Goal: Task Accomplishment & Management: Use online tool/utility

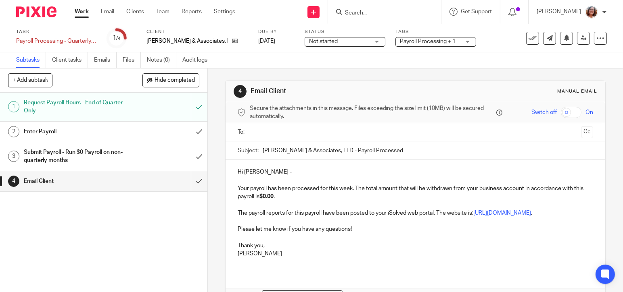
click at [80, 12] on link "Work" at bounding box center [82, 12] width 14 height 8
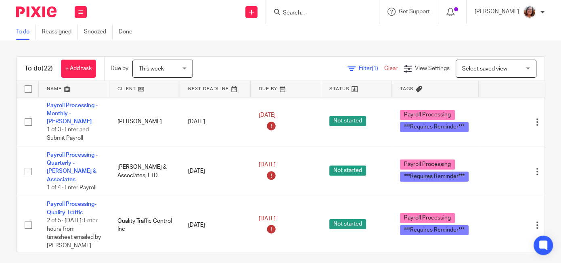
click at [131, 89] on link at bounding box center [144, 89] width 71 height 16
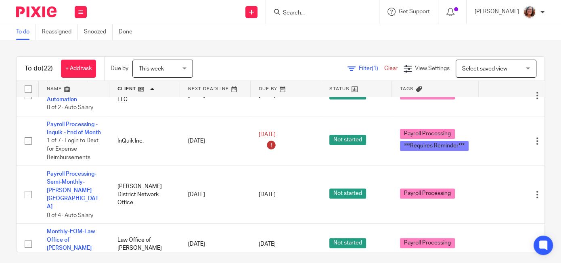
scroll to position [414, 0]
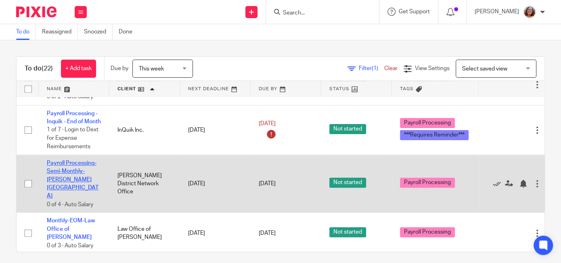
click at [92, 165] on link "Payroll Processing-Semi-Monthly- [PERSON_NAME][GEOGRAPHIC_DATA]" at bounding box center [73, 180] width 52 height 38
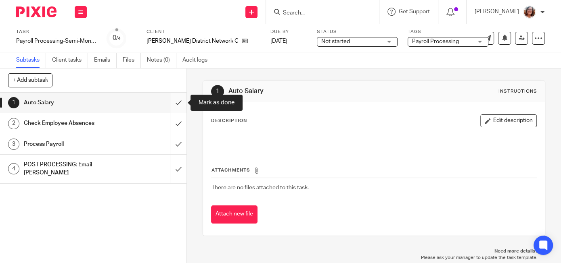
click at [180, 102] on input "submit" at bounding box center [93, 103] width 186 height 20
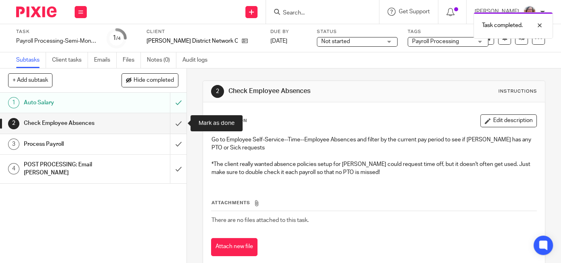
click at [180, 127] on input "submit" at bounding box center [93, 123] width 186 height 20
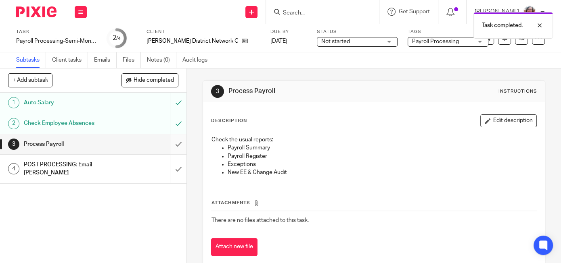
click at [179, 138] on input "submit" at bounding box center [93, 144] width 186 height 20
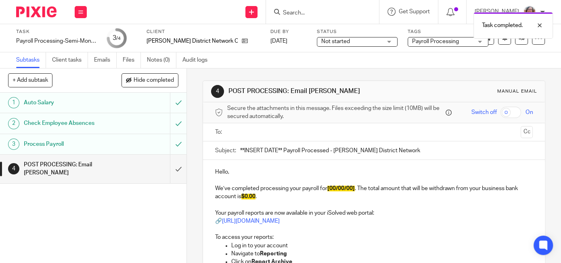
click at [247, 130] on input "text" at bounding box center [373, 132] width 287 height 9
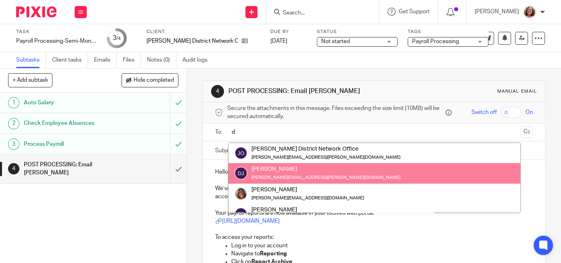
type input "d"
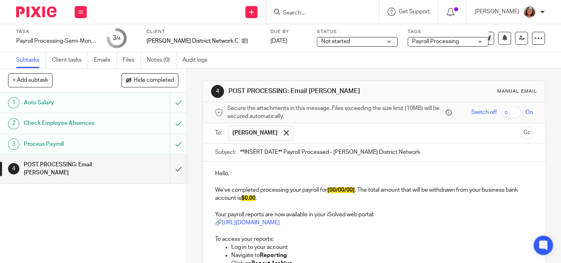
drag, startPoint x: 282, startPoint y: 150, endPoint x: 226, endPoint y: 153, distance: 56.6
click at [240, 153] on input "**INSERT DATE** Payroll Processed - Jones District Network" at bounding box center [386, 153] width 292 height 18
type input "9/30/25 Payroll Processed - Jones District Network"
drag, startPoint x: 257, startPoint y: 198, endPoint x: 247, endPoint y: 197, distance: 9.3
click at [247, 197] on span "$0.00" at bounding box center [248, 199] width 14 height 6
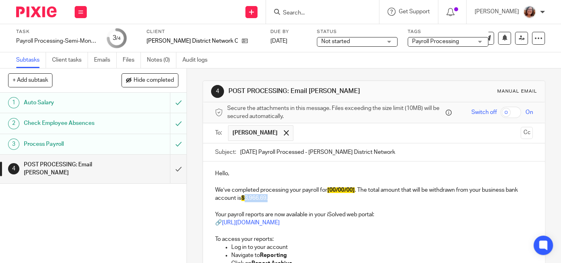
drag, startPoint x: 269, startPoint y: 198, endPoint x: 246, endPoint y: 198, distance: 22.6
click at [246, 198] on p "We’ve completed processing your payroll for [00/00/00] . The total amount that …" at bounding box center [373, 194] width 317 height 17
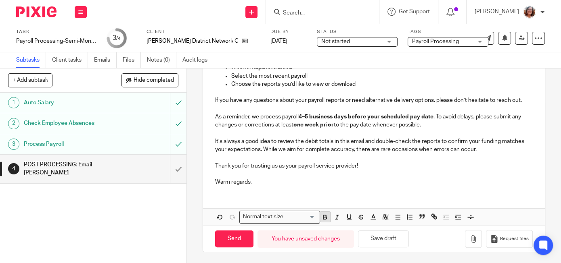
click at [322, 216] on icon "button" at bounding box center [324, 217] width 7 height 7
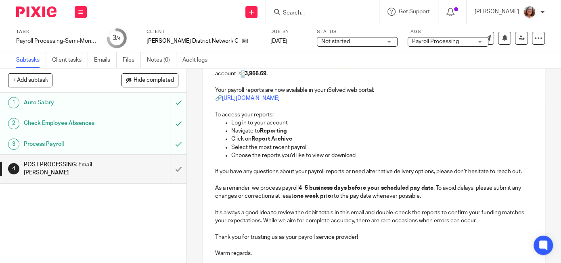
scroll to position [196, 0]
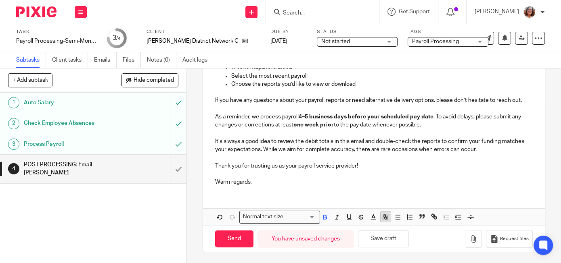
click at [388, 217] on icon "button" at bounding box center [385, 217] width 7 height 7
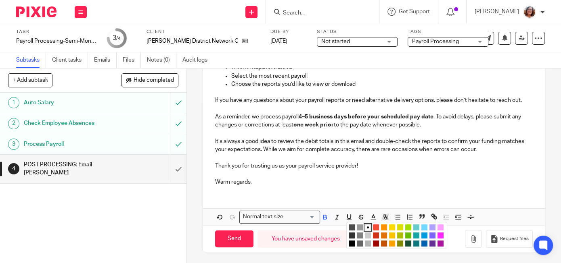
click at [390, 227] on li "color:#FCDC00" at bounding box center [392, 228] width 6 height 6
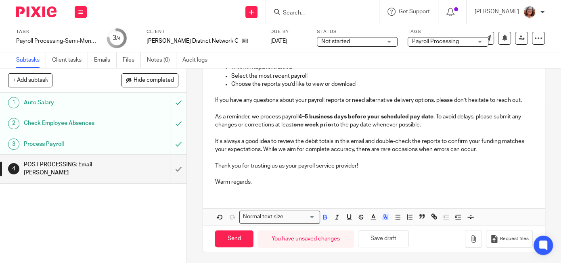
click at [371, 184] on p "Warm regards," at bounding box center [373, 182] width 317 height 8
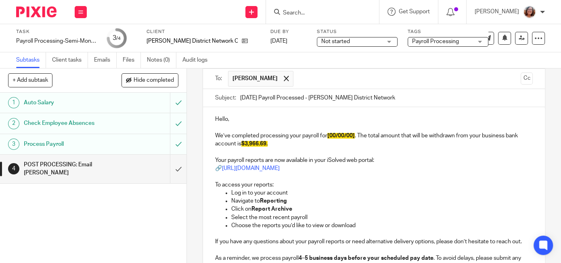
scroll to position [44, 0]
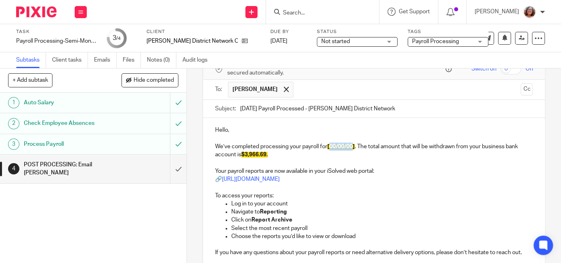
drag, startPoint x: 355, startPoint y: 145, endPoint x: 332, endPoint y: 147, distance: 22.7
click at [332, 147] on span "[00/00/00]" at bounding box center [340, 147] width 27 height 6
click at [452, 198] on p "To access your reports:" at bounding box center [373, 196] width 317 height 8
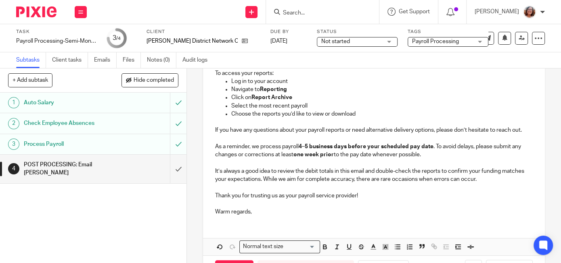
scroll to position [196, 0]
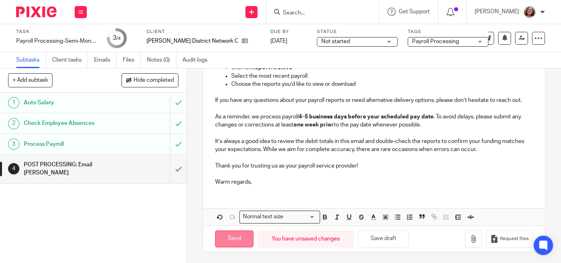
click at [242, 242] on input "Send" at bounding box center [234, 239] width 38 height 17
type input "Sent"
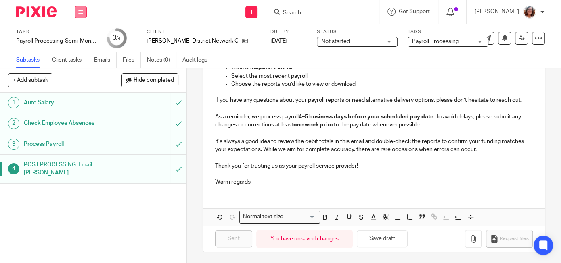
click at [78, 13] on button at bounding box center [81, 12] width 12 height 12
click at [83, 36] on link "Work" at bounding box center [77, 38] width 14 height 6
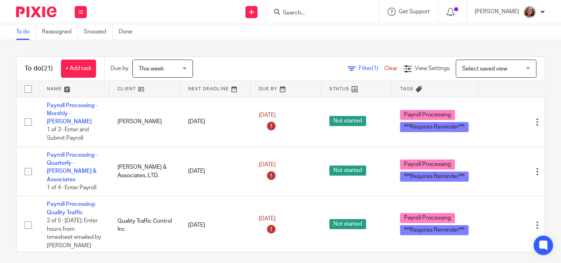
click at [125, 91] on link at bounding box center [144, 89] width 71 height 16
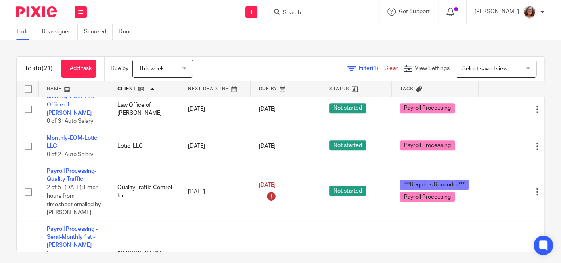
scroll to position [483, 0]
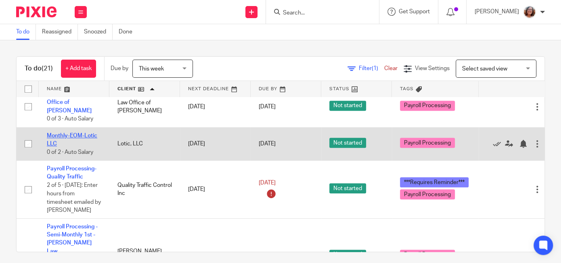
click at [80, 133] on link "Monthly-EOM-Lotic LLC" at bounding box center [72, 140] width 50 height 14
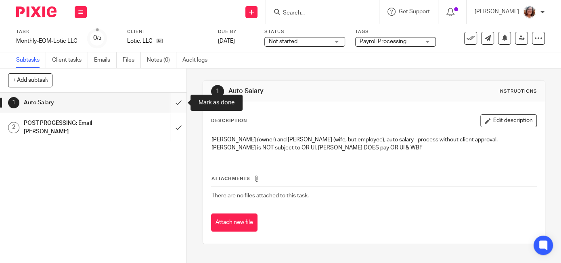
click at [177, 105] on input "submit" at bounding box center [93, 103] width 186 height 20
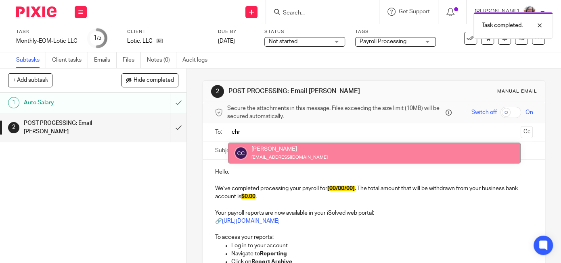
type input "chr"
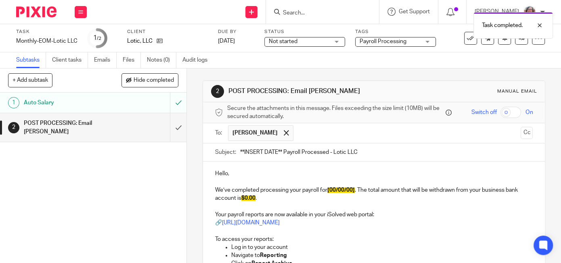
drag, startPoint x: 283, startPoint y: 150, endPoint x: 218, endPoint y: 152, distance: 64.6
click at [240, 152] on input "**INSERT DATE** Payroll Processed - Lotic LLC" at bounding box center [386, 153] width 292 height 18
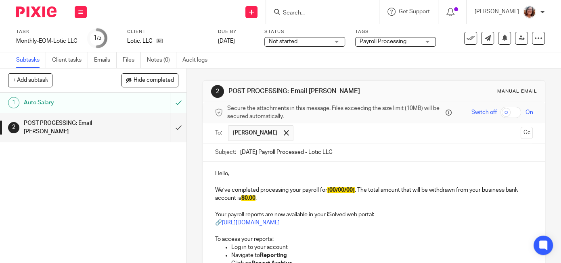
type input "9/30/25 Payroll Processed - Lotic LLC"
drag, startPoint x: 355, startPoint y: 188, endPoint x: 332, endPoint y: 190, distance: 23.0
click at [332, 190] on span "[00/00/00]" at bounding box center [340, 191] width 27 height 6
drag, startPoint x: 256, startPoint y: 197, endPoint x: 246, endPoint y: 198, distance: 9.7
click at [246, 198] on span "$0.00" at bounding box center [248, 199] width 14 height 6
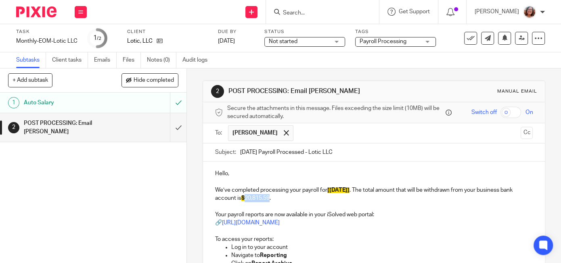
drag, startPoint x: 271, startPoint y: 197, endPoint x: 246, endPoint y: 197, distance: 24.6
click at [246, 197] on p "We’ve completed processing your payroll for [9/30/25] . The total amount that w…" at bounding box center [373, 194] width 317 height 17
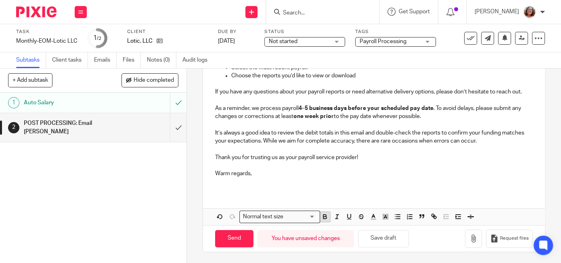
click at [326, 217] on icon "button" at bounding box center [324, 218] width 3 height 2
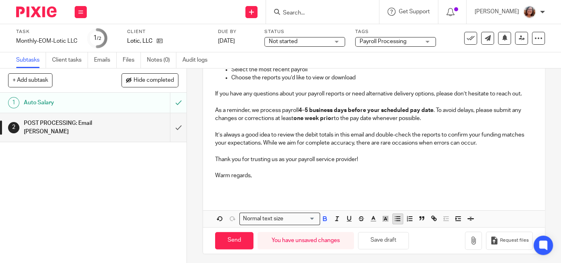
scroll to position [204, 0]
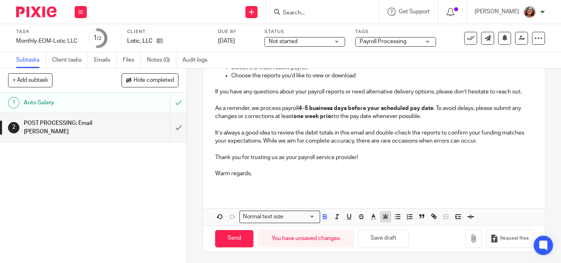
click at [385, 218] on line "button" at bounding box center [385, 218] width 2 height 0
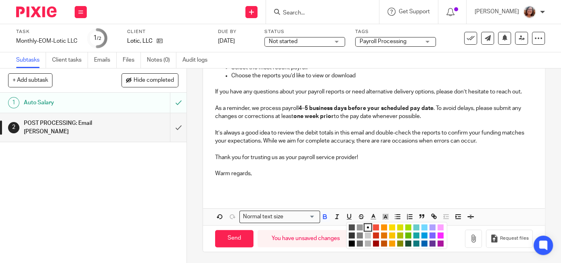
click at [393, 227] on li "color:#FCDC00" at bounding box center [392, 228] width 6 height 6
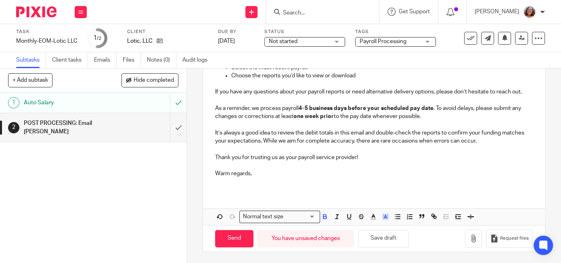
scroll to position [0, 0]
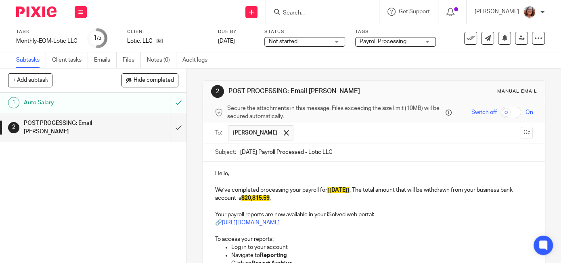
click at [409, 244] on p "Log in to your account" at bounding box center [381, 248] width 301 height 8
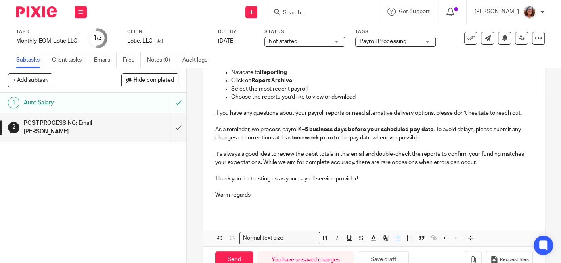
scroll to position [204, 0]
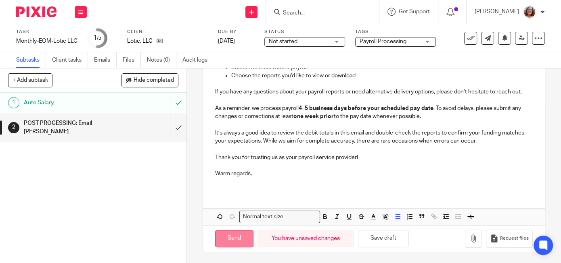
click at [239, 240] on input "Send" at bounding box center [234, 238] width 38 height 17
type input "Sent"
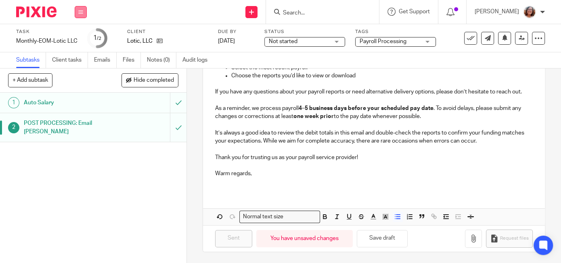
click at [85, 14] on button at bounding box center [81, 12] width 12 height 12
click at [82, 36] on link "Work" at bounding box center [77, 38] width 14 height 6
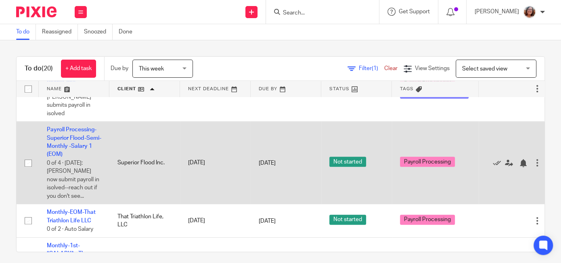
scroll to position [690, 0]
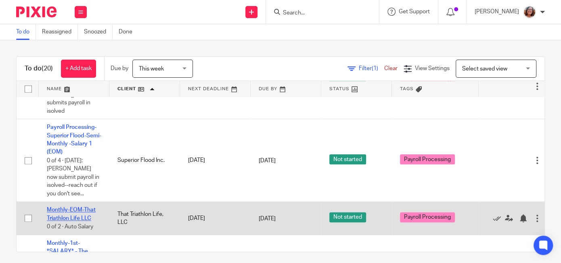
click at [78, 207] on link "Monthly-EOM-That Triathlon Life LLC" at bounding box center [71, 214] width 49 height 14
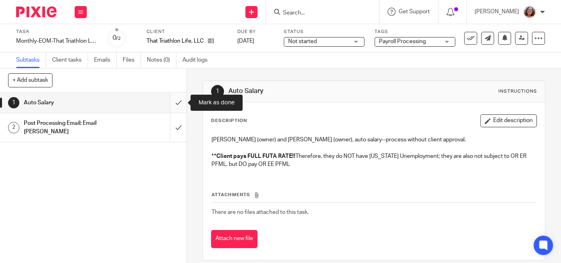
click at [177, 100] on input "submit" at bounding box center [93, 103] width 186 height 20
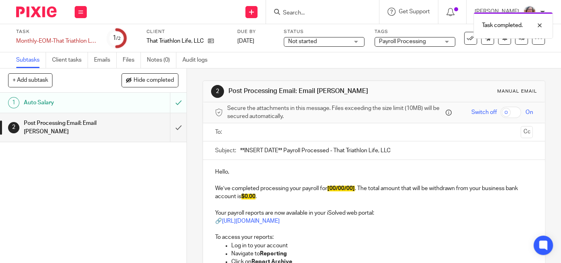
click at [248, 131] on input "text" at bounding box center [373, 132] width 287 height 9
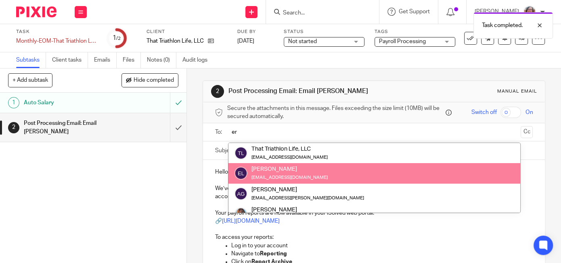
type input "er"
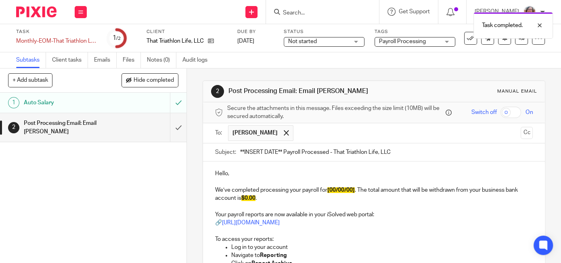
drag, startPoint x: 282, startPoint y: 150, endPoint x: 232, endPoint y: 159, distance: 51.7
click at [240, 159] on input "**INSERT DATE** Payroll Processed - That Triathlon Life, LLC" at bounding box center [386, 153] width 292 height 18
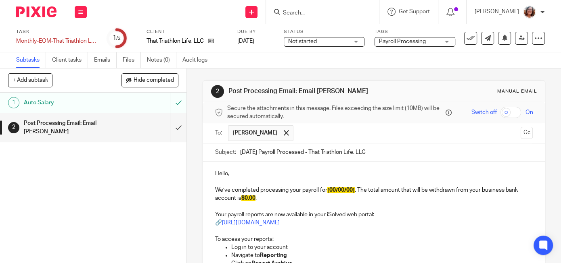
type input "9/30/25 Payroll Processed - That Triathlon Life, LLC"
drag, startPoint x: 355, startPoint y: 189, endPoint x: 331, endPoint y: 190, distance: 23.4
click at [331, 190] on span "[00/00/00]" at bounding box center [340, 191] width 27 height 6
drag, startPoint x: 256, startPoint y: 198, endPoint x: 246, endPoint y: 199, distance: 9.8
click at [246, 199] on span "$0.00" at bounding box center [248, 199] width 14 height 6
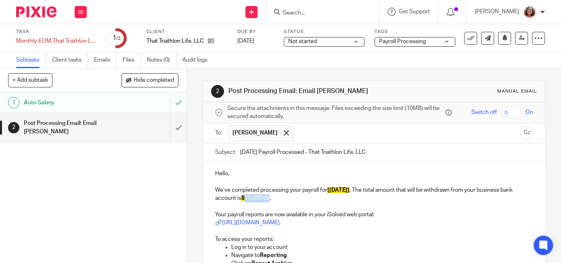
drag, startPoint x: 271, startPoint y: 197, endPoint x: 247, endPoint y: 198, distance: 23.8
click at [247, 198] on p "We’ve completed processing your payroll for [9/30/25] . The total amount that w…" at bounding box center [373, 194] width 317 height 17
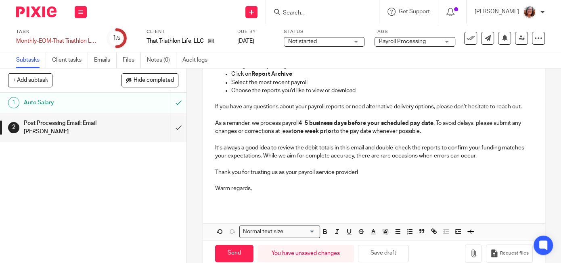
scroll to position [190, 0]
click at [327, 232] on icon "button" at bounding box center [324, 230] width 7 height 7
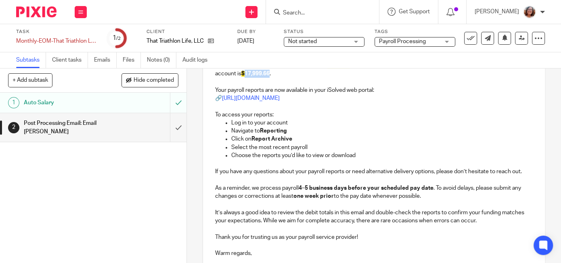
scroll to position [204, 0]
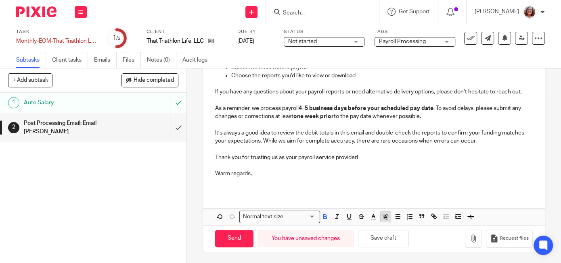
click at [388, 218] on icon "button" at bounding box center [385, 216] width 7 height 7
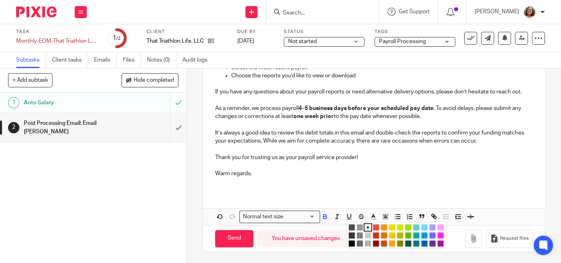
click at [393, 228] on li "color:#FCDC00" at bounding box center [392, 228] width 6 height 6
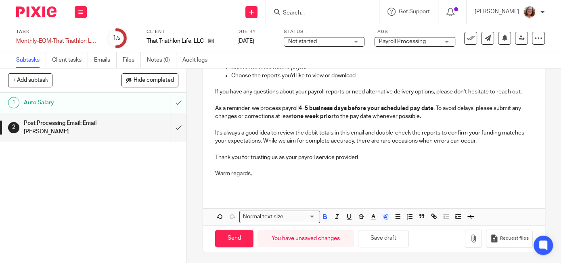
click at [392, 176] on p "Warm regards," at bounding box center [373, 174] width 317 height 8
click at [238, 238] on input "Send" at bounding box center [234, 238] width 38 height 17
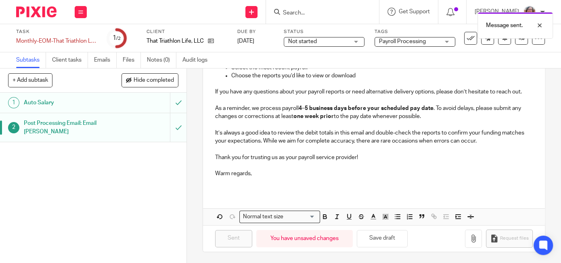
type input "Sent"
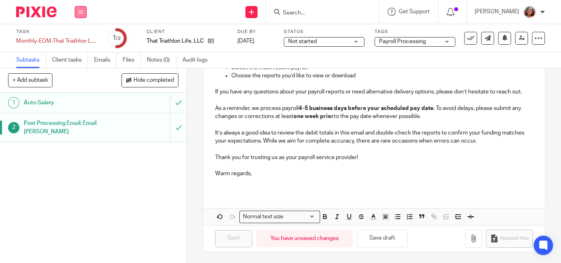
drag, startPoint x: 81, startPoint y: 15, endPoint x: 82, endPoint y: 24, distance: 8.9
click at [82, 15] on button at bounding box center [81, 12] width 12 height 12
click at [78, 38] on link "Work" at bounding box center [77, 38] width 14 height 6
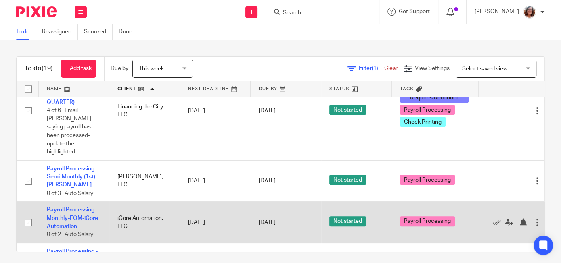
scroll to position [310, 0]
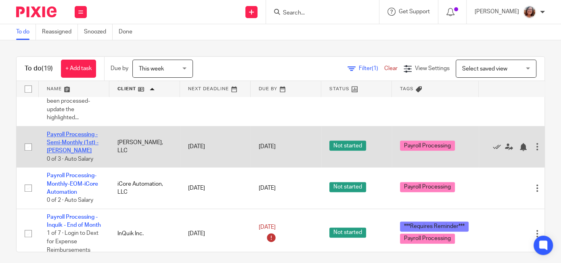
click at [69, 132] on link "Payroll Processing - Semi-Monthly (1st) - [PERSON_NAME]" at bounding box center [73, 143] width 52 height 22
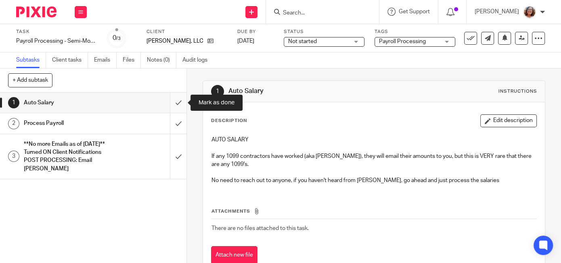
click at [177, 103] on input "submit" at bounding box center [93, 103] width 186 height 20
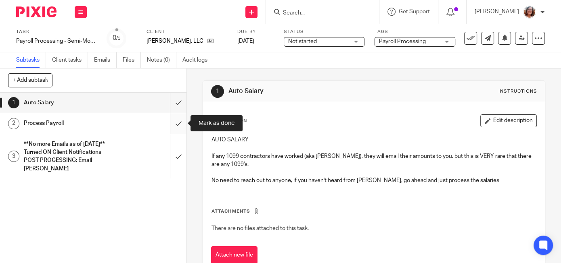
click at [180, 124] on input "submit" at bounding box center [93, 123] width 186 height 20
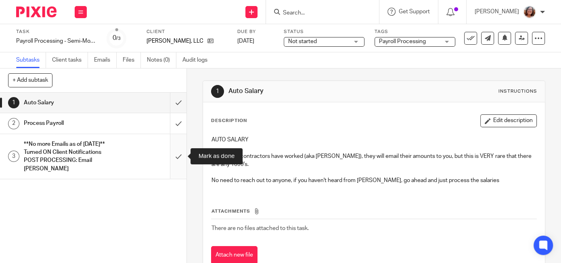
click at [177, 153] on input "submit" at bounding box center [93, 156] width 186 height 45
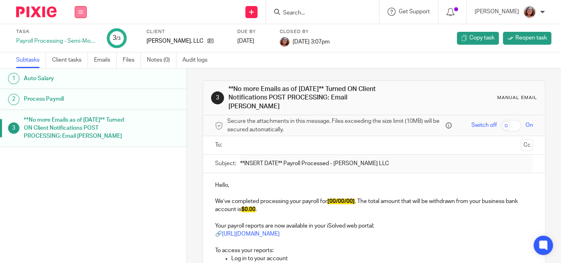
click at [81, 10] on icon at bounding box center [80, 12] width 5 height 5
click at [78, 37] on link "Work" at bounding box center [77, 38] width 14 height 6
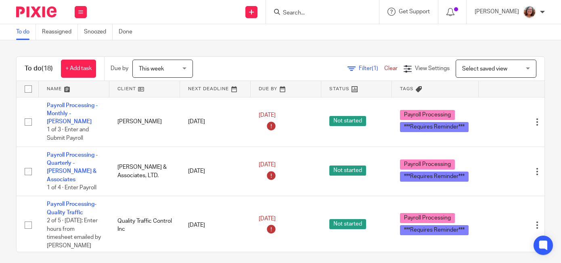
click at [125, 87] on link at bounding box center [144, 89] width 71 height 16
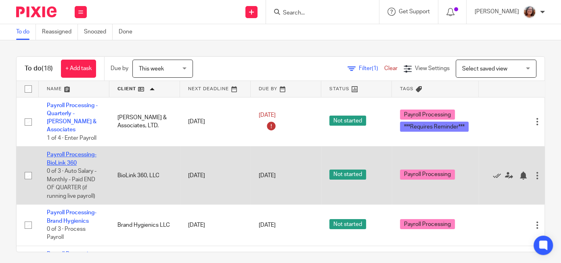
click at [68, 155] on link "Payroll Processing-BioLink 360" at bounding box center [72, 159] width 50 height 14
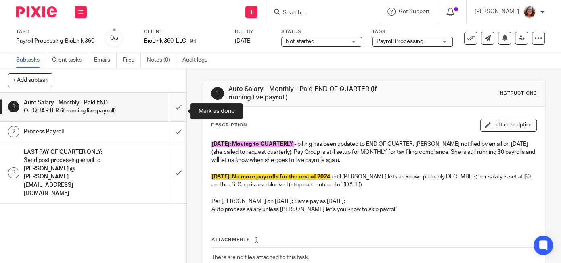
click at [179, 111] on input "submit" at bounding box center [93, 107] width 186 height 29
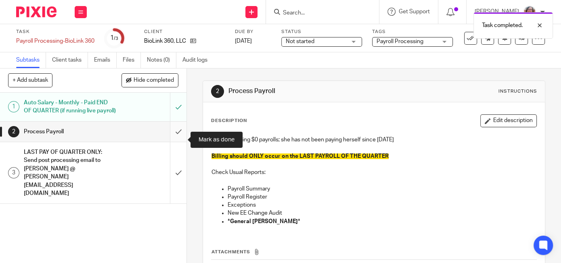
click at [179, 141] on input "submit" at bounding box center [93, 132] width 186 height 20
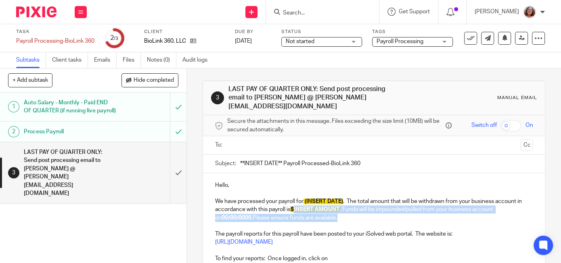
drag, startPoint x: 338, startPoint y: 213, endPoint x: 296, endPoint y: 199, distance: 44.4
click at [296, 199] on p "We have processed your payroll for (INSERT DATE) . The total amount that will b…" at bounding box center [373, 210] width 317 height 25
paste div
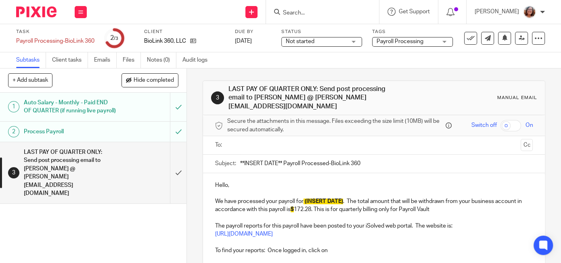
drag, startPoint x: 282, startPoint y: 152, endPoint x: 222, endPoint y: 154, distance: 60.5
click at [240, 155] on input "**INSERT DATE** Payroll Processed-BioLink 360" at bounding box center [386, 164] width 292 height 18
type input "9/30/25 ZERO DOLLAR Payroll Processed-BioLink 360"
click at [242, 141] on input "text" at bounding box center [373, 145] width 287 height 9
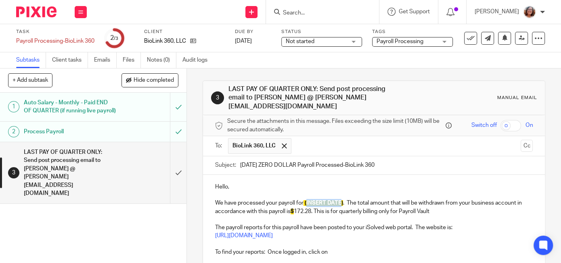
drag, startPoint x: 342, startPoint y: 195, endPoint x: 307, endPoint y: 194, distance: 35.1
click at [307, 200] on span "(INSERT DATE)" at bounding box center [324, 203] width 38 height 6
drag, startPoint x: 313, startPoint y: 202, endPoint x: 295, endPoint y: 203, distance: 18.6
click at [295, 203] on p "We have processed your payroll for (9/30/25) . The total amount that will be wi…" at bounding box center [373, 207] width 317 height 17
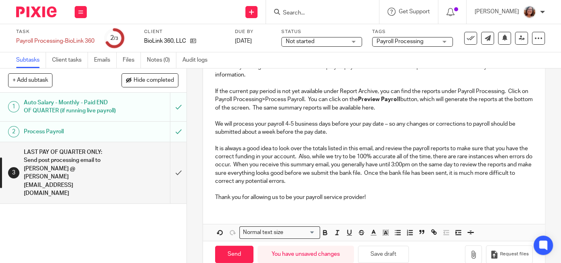
scroll to position [266, 0]
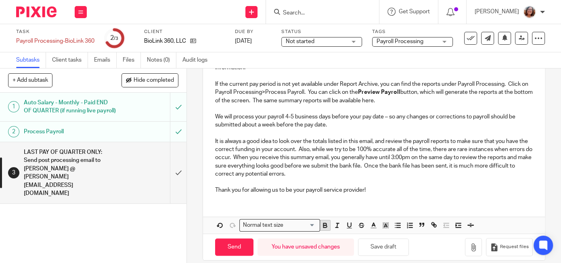
click at [328, 222] on icon "button" at bounding box center [324, 225] width 7 height 7
click at [387, 222] on icon "button" at bounding box center [385, 225] width 7 height 7
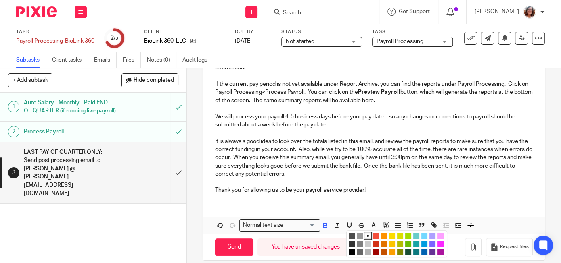
click at [392, 233] on li "color:#FCDC00" at bounding box center [392, 236] width 6 height 6
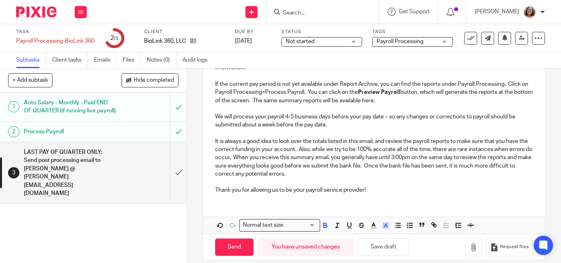
click at [402, 190] on div "Hello, We have processed your payroll for (9/30/25) . The total amount that wil…" at bounding box center [374, 55] width 342 height 292
click at [239, 240] on input "Send" at bounding box center [234, 247] width 38 height 17
type input "Sent"
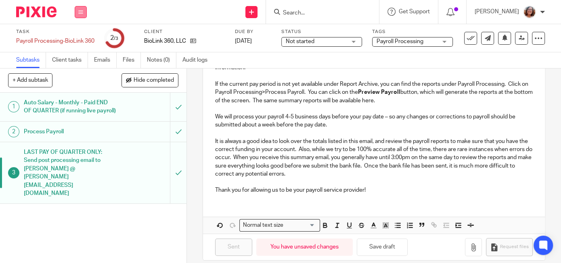
click at [79, 13] on icon at bounding box center [80, 12] width 5 height 5
click at [77, 38] on link "Work" at bounding box center [77, 38] width 14 height 6
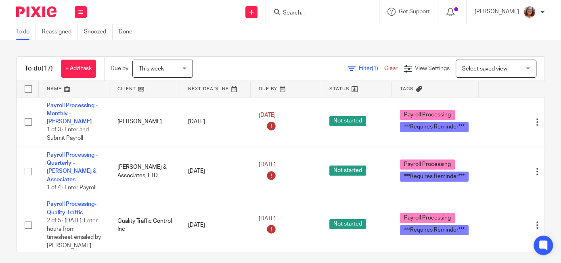
click at [133, 91] on link at bounding box center [144, 89] width 71 height 16
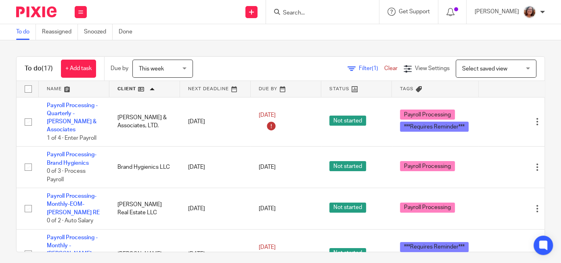
click at [76, 155] on link "Payroll Processing-Brand Hygienics" at bounding box center [72, 159] width 50 height 14
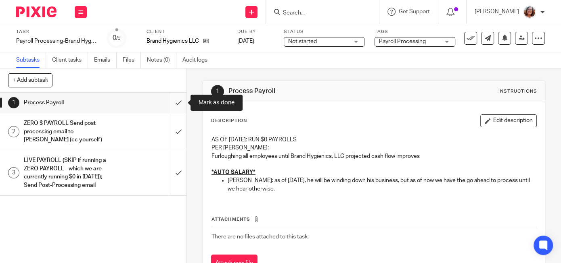
click at [181, 106] on input "submit" at bounding box center [93, 103] width 186 height 20
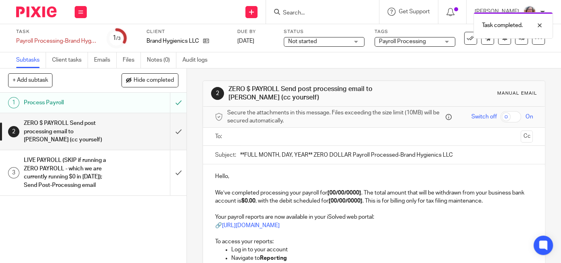
drag, startPoint x: 312, startPoint y: 151, endPoint x: 204, endPoint y: 154, distance: 108.1
click at [240, 153] on input "**FULL MONTH, DAY, YEAR** ZERO DOLLAR Payroll Processed-Brand Hygienics LLC" at bounding box center [386, 155] width 292 height 18
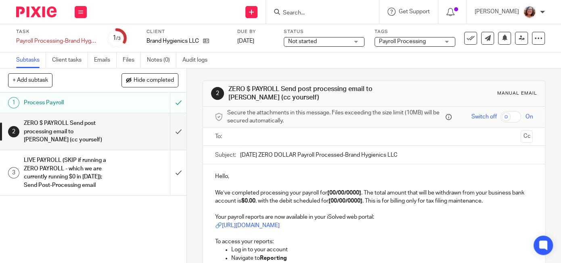
type input "September 30, 2025 ZERO DOLLAR Payroll Processed-Brand Hygienics LLC"
drag, startPoint x: 364, startPoint y: 200, endPoint x: 335, endPoint y: 200, distance: 29.0
click at [335, 200] on strong "[00/00/0000]" at bounding box center [345, 201] width 34 height 6
drag, startPoint x: 361, startPoint y: 192, endPoint x: 332, endPoint y: 193, distance: 29.1
click at [332, 193] on strong "[00/00/0000]" at bounding box center [344, 193] width 34 height 6
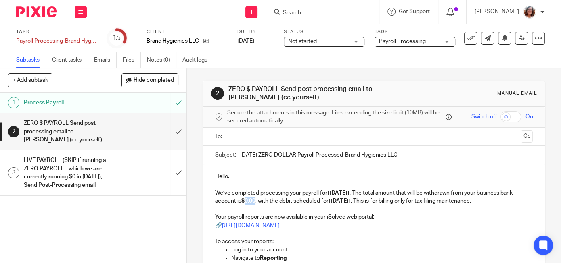
drag, startPoint x: 257, startPoint y: 200, endPoint x: 247, endPoint y: 200, distance: 9.3
click at [247, 200] on strong "$0.00" at bounding box center [248, 201] width 14 height 6
click at [292, 139] on input "text" at bounding box center [373, 136] width 287 height 9
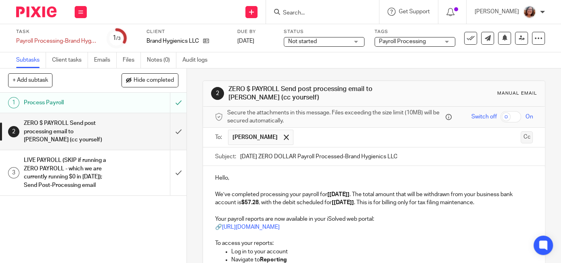
click at [527, 136] on button "Cc" at bounding box center [526, 137] width 12 height 12
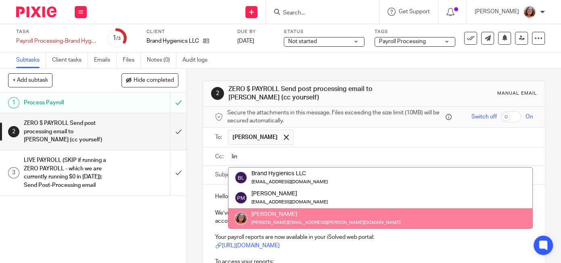
type input "lin"
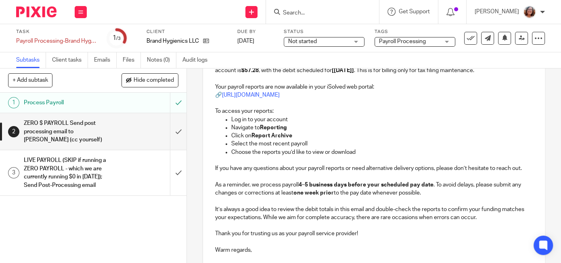
scroll to position [220, 0]
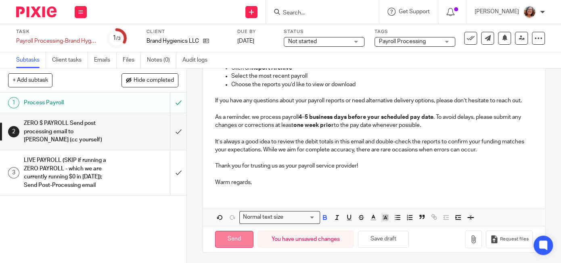
click at [238, 244] on input "Send" at bounding box center [234, 239] width 38 height 17
type input "Sent"
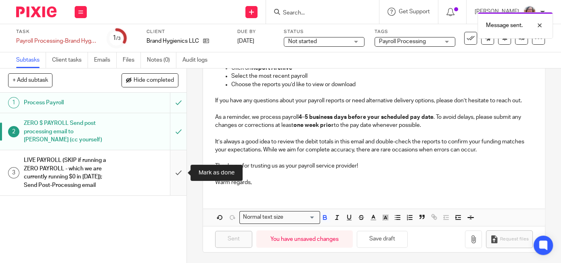
click at [179, 170] on input "submit" at bounding box center [93, 172] width 186 height 45
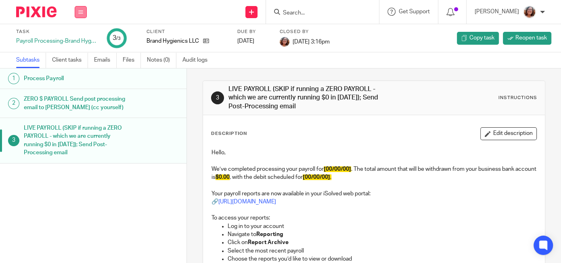
click at [81, 11] on icon at bounding box center [80, 12] width 5 height 5
click at [84, 38] on li "Work" at bounding box center [80, 38] width 21 height 12
click at [78, 37] on link "Work" at bounding box center [77, 38] width 14 height 6
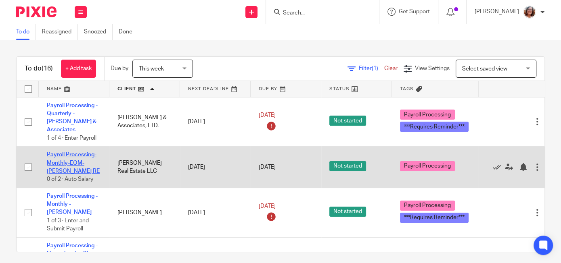
click at [72, 154] on link "Payroll Processing-Monthly-EOM-[PERSON_NAME] RE" at bounding box center [73, 163] width 53 height 22
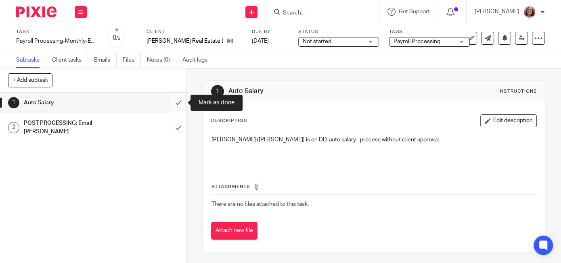
click at [173, 101] on input "submit" at bounding box center [93, 103] width 186 height 20
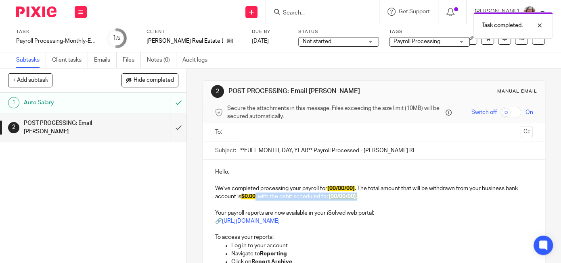
drag, startPoint x: 371, startPoint y: 198, endPoint x: 257, endPoint y: 198, distance: 113.7
click at [257, 198] on p "We’ve completed processing your payroll for [00/00/00] . The total amount that …" at bounding box center [373, 193] width 317 height 17
drag, startPoint x: 313, startPoint y: 150, endPoint x: 204, endPoint y: 153, distance: 108.6
click at [240, 153] on input "**FULL MONTH, DAY, YEAR** Payroll Processed - Cari Higgins RE" at bounding box center [386, 151] width 292 height 18
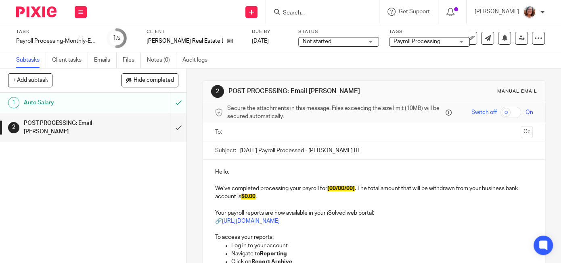
type input "September 30, 2025 Payroll Processed - Cari Higgins RE"
click at [262, 132] on input "text" at bounding box center [373, 132] width 287 height 9
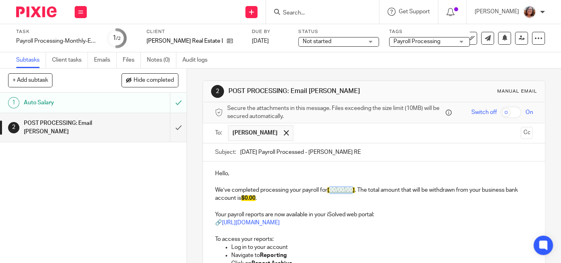
drag, startPoint x: 355, startPoint y: 191, endPoint x: 331, endPoint y: 191, distance: 23.8
click at [331, 191] on span "[00/00/00]" at bounding box center [340, 191] width 27 height 6
drag, startPoint x: 257, startPoint y: 198, endPoint x: 246, endPoint y: 198, distance: 10.1
click at [246, 198] on span "$0.00" at bounding box center [248, 199] width 14 height 6
drag, startPoint x: 268, startPoint y: 198, endPoint x: 246, endPoint y: 198, distance: 22.2
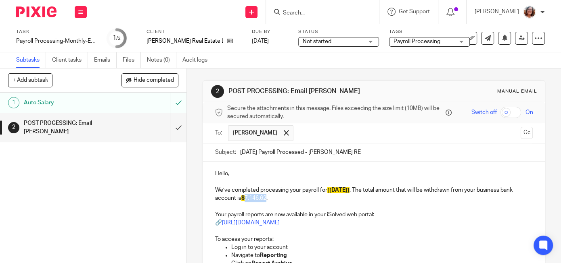
click at [246, 198] on p "We’ve completed processing your payroll for [9/30/25] . The total amount that w…" at bounding box center [373, 194] width 317 height 17
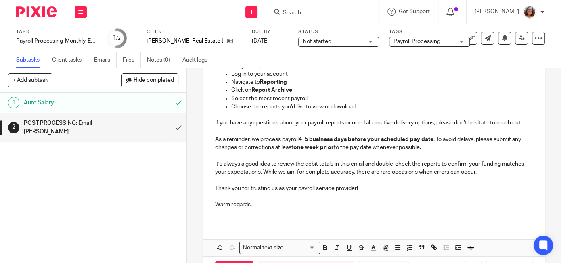
scroll to position [204, 0]
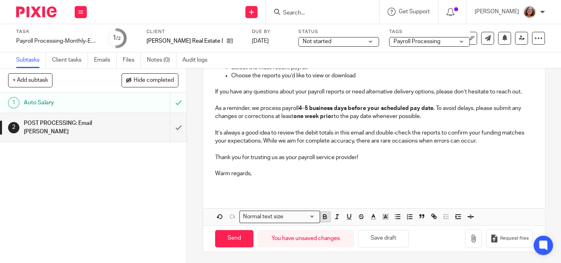
click at [325, 217] on icon "button" at bounding box center [324, 216] width 7 height 7
click at [386, 220] on icon "button" at bounding box center [385, 216] width 7 height 7
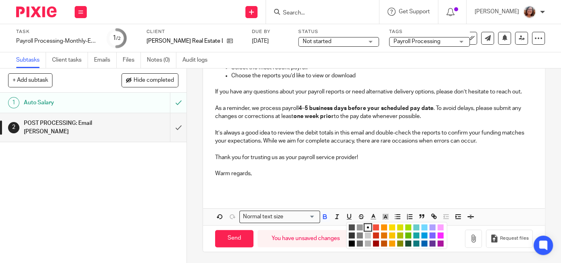
click at [390, 226] on li "color:#FCDC00" at bounding box center [392, 228] width 6 height 6
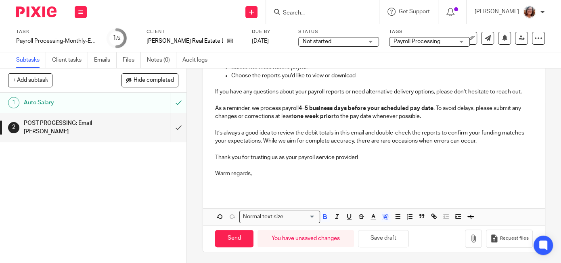
click at [398, 192] on div "Hello, We’ve completed processing your payroll for [9/30/25] . The total amount…" at bounding box center [374, 91] width 342 height 268
click at [246, 238] on input "Send" at bounding box center [234, 238] width 38 height 17
type input "Sent"
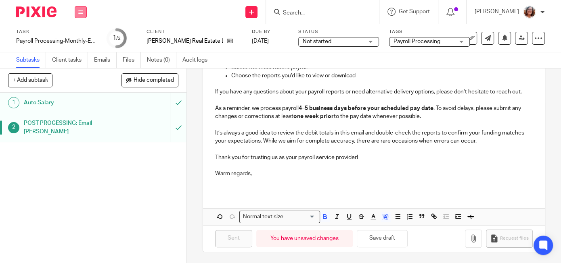
click at [81, 15] on button at bounding box center [81, 12] width 12 height 12
click at [80, 38] on link "Work" at bounding box center [77, 38] width 14 height 6
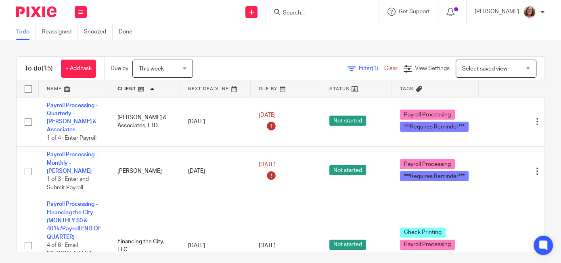
scroll to position [138, 0]
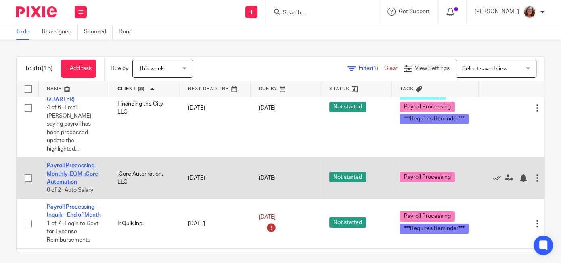
click at [77, 163] on link "Payroll Processing-Monthly-EOM-iCore Automation" at bounding box center [72, 174] width 51 height 22
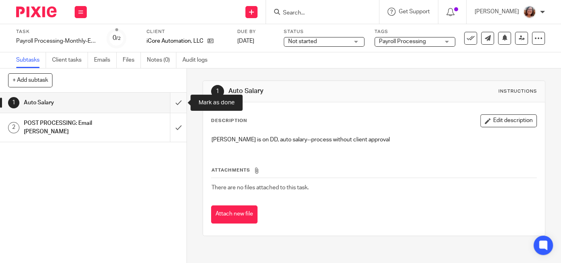
click at [174, 100] on input "submit" at bounding box center [93, 103] width 186 height 20
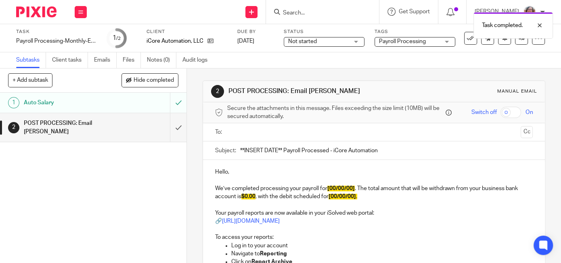
click at [244, 133] on input "text" at bounding box center [373, 132] width 287 height 9
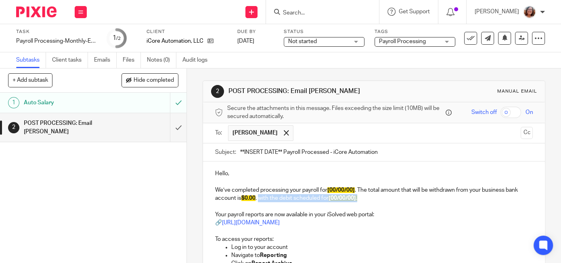
drag, startPoint x: 363, startPoint y: 198, endPoint x: 260, endPoint y: 198, distance: 103.3
click at [260, 198] on p "We’ve completed processing your payroll for [00/00/00] . The total amount that …" at bounding box center [373, 194] width 317 height 17
drag, startPoint x: 283, startPoint y: 150, endPoint x: 218, endPoint y: 156, distance: 65.2
click at [240, 156] on input "**INSERT DATE** Payroll Processed - iCore Automation" at bounding box center [386, 153] width 292 height 18
type input "9/30/25 Payroll Processed - iCore Automation"
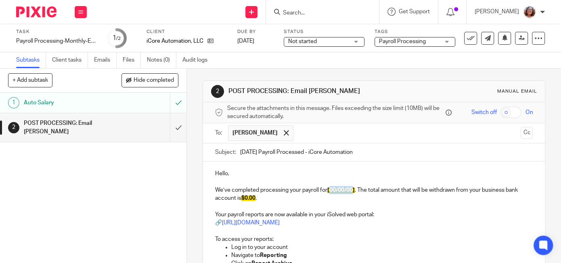
drag, startPoint x: 355, startPoint y: 189, endPoint x: 332, endPoint y: 189, distance: 23.0
click at [332, 189] on span "[00/00/00]" at bounding box center [340, 191] width 27 height 6
drag, startPoint x: 256, startPoint y: 198, endPoint x: 246, endPoint y: 198, distance: 9.7
click at [246, 198] on span "$0.00" at bounding box center [248, 199] width 14 height 6
drag, startPoint x: 271, startPoint y: 197, endPoint x: 247, endPoint y: 198, distance: 24.2
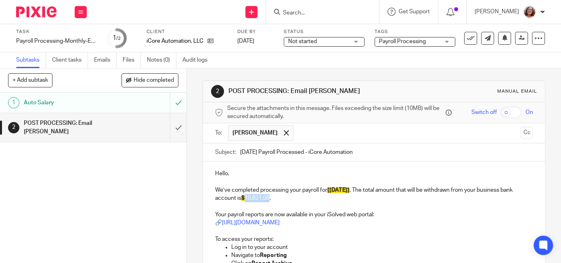
click at [247, 198] on p "We’ve completed processing your payroll for [9/30/25] . The total amount that w…" at bounding box center [373, 194] width 317 height 17
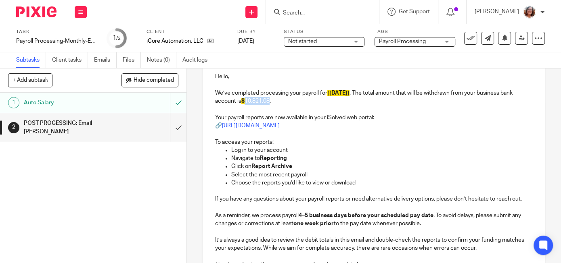
scroll to position [213, 0]
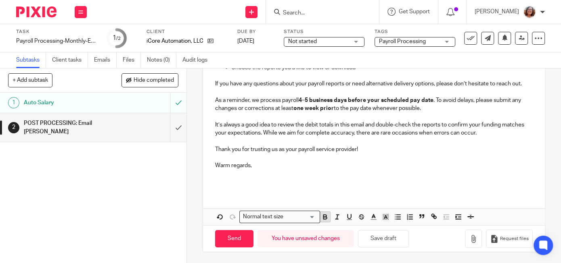
click at [325, 217] on icon "button" at bounding box center [324, 216] width 7 height 7
click at [388, 217] on icon "button" at bounding box center [385, 216] width 7 height 7
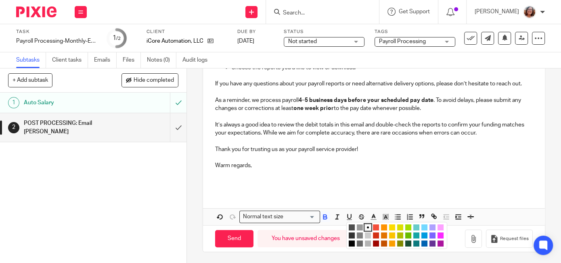
click at [392, 225] on li "color:#FCDC00" at bounding box center [392, 228] width 6 height 6
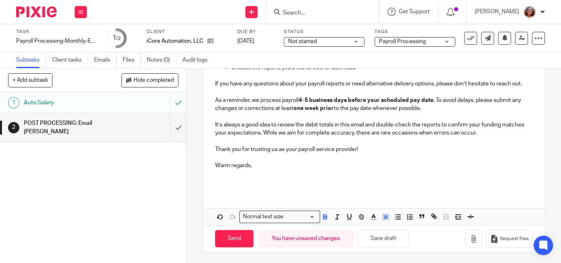
click at [415, 175] on p at bounding box center [373, 178] width 317 height 17
click at [234, 236] on input "Send" at bounding box center [234, 238] width 38 height 17
type input "Sent"
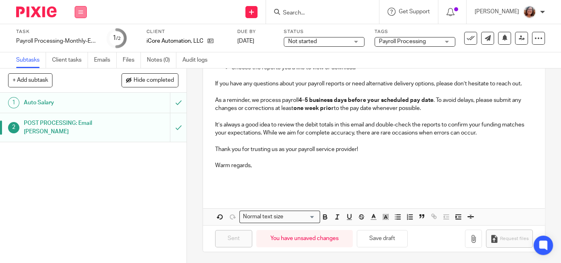
click at [83, 14] on icon at bounding box center [80, 12] width 5 height 5
click at [78, 36] on link "Work" at bounding box center [77, 38] width 14 height 6
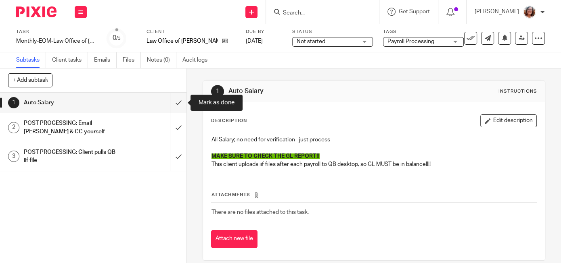
click at [179, 102] on input "submit" at bounding box center [93, 103] width 186 height 20
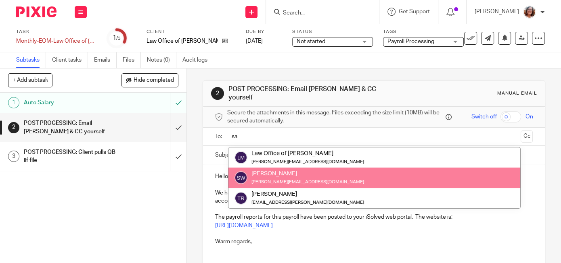
type input "sa"
